Goal: Transaction & Acquisition: Download file/media

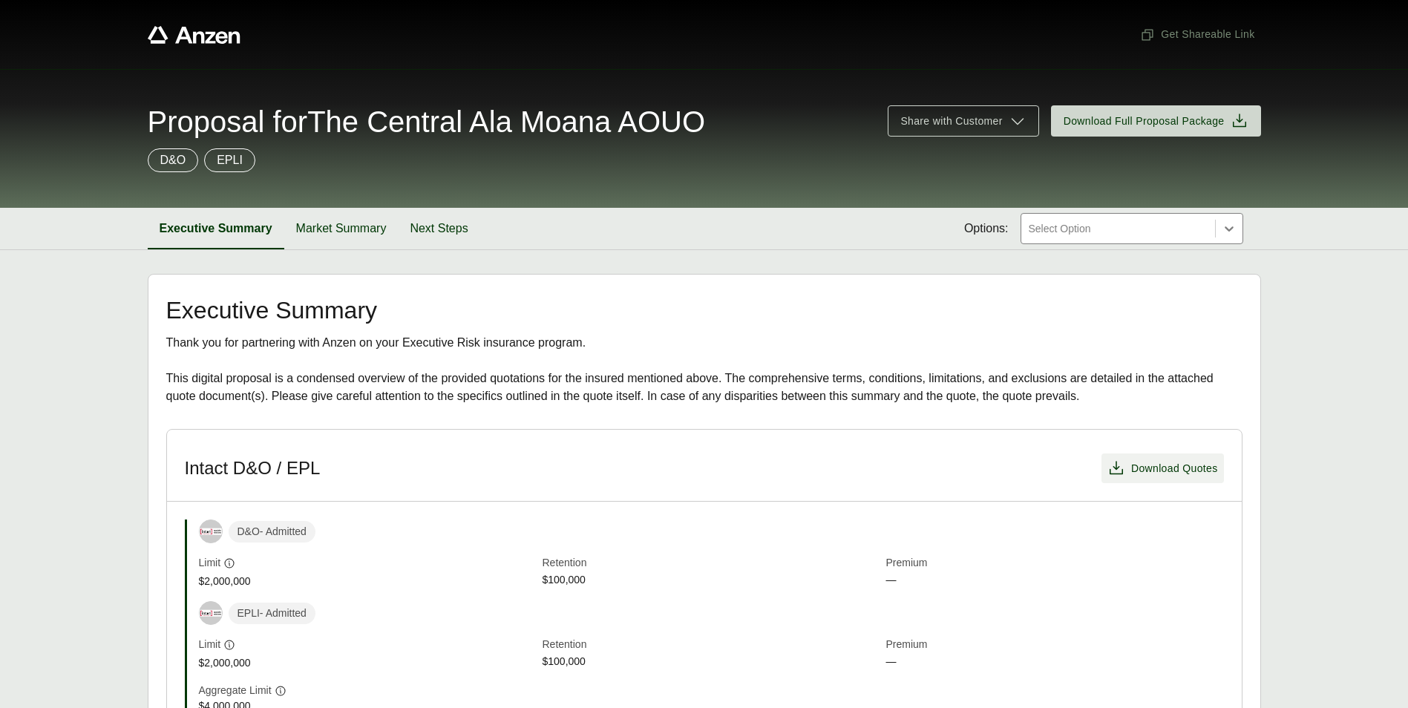
click at [1180, 467] on span "Download Quotes" at bounding box center [1174, 469] width 87 height 16
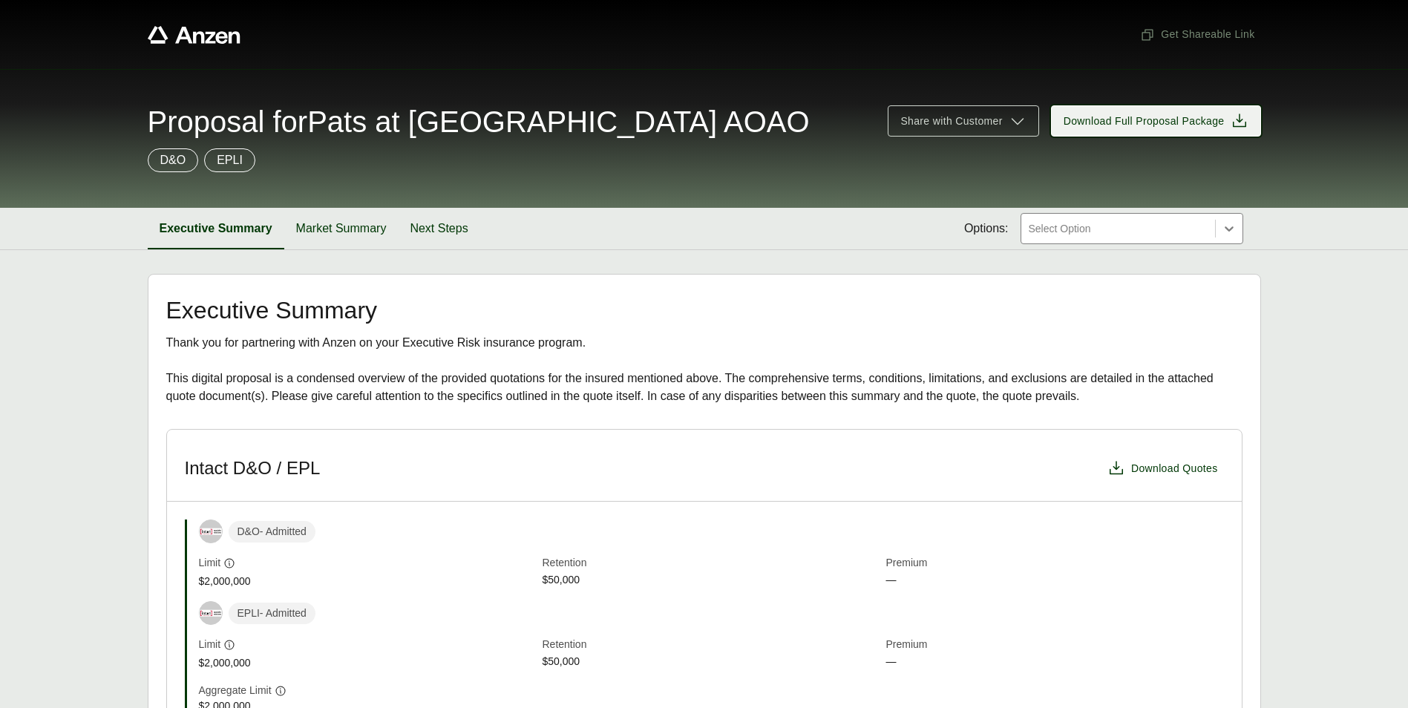
click at [1148, 117] on span "Download Full Proposal Package" at bounding box center [1143, 122] width 161 height 16
